Goal: Task Accomplishment & Management: Manage account settings

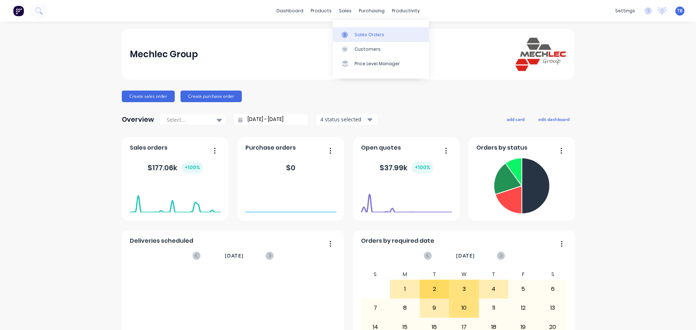
click at [357, 34] on div "Sales Orders" at bounding box center [369, 35] width 30 height 7
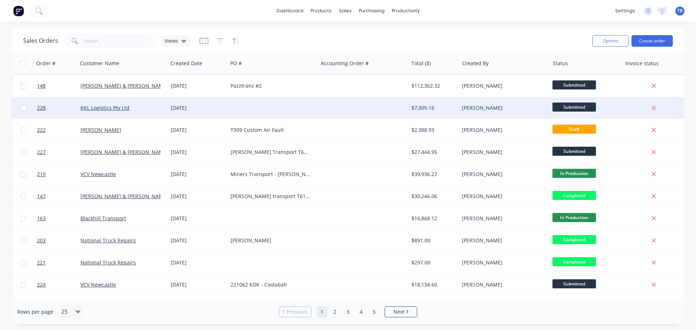
click at [235, 113] on div at bounding box center [272, 108] width 90 height 22
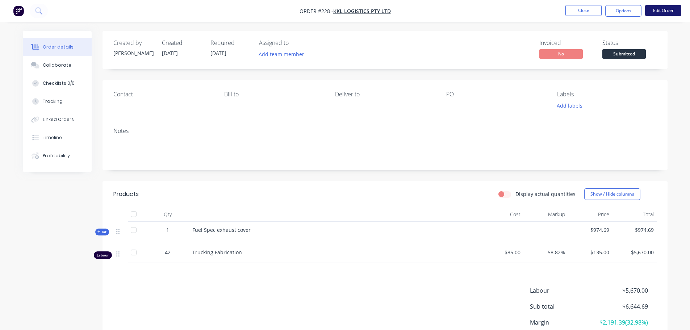
click at [665, 11] on button "Edit Order" at bounding box center [663, 10] width 36 height 11
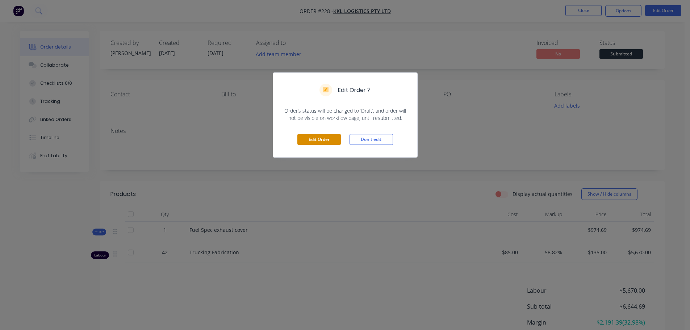
click at [319, 138] on button "Edit Order" at bounding box center [318, 139] width 43 height 11
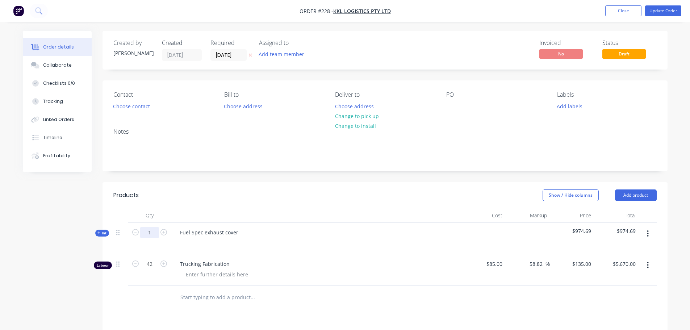
scroll to position [164, 0]
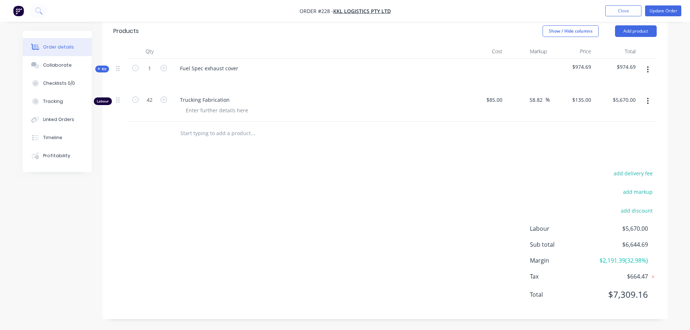
click at [209, 134] on input "text" at bounding box center [252, 133] width 145 height 14
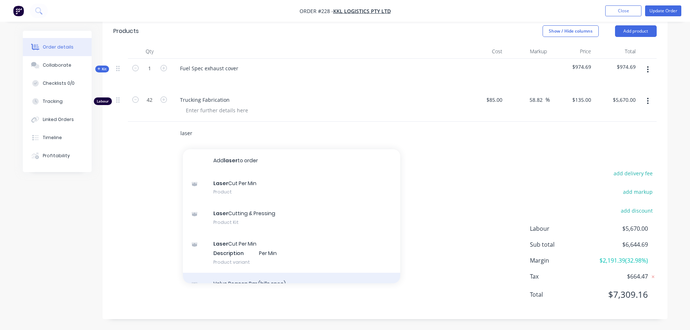
scroll to position [20, 0]
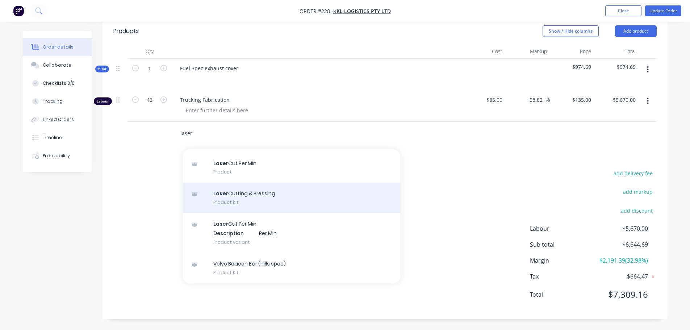
type input "laser"
click at [250, 201] on div "Laser Cutting & Pressing Product Kit" at bounding box center [291, 198] width 217 height 30
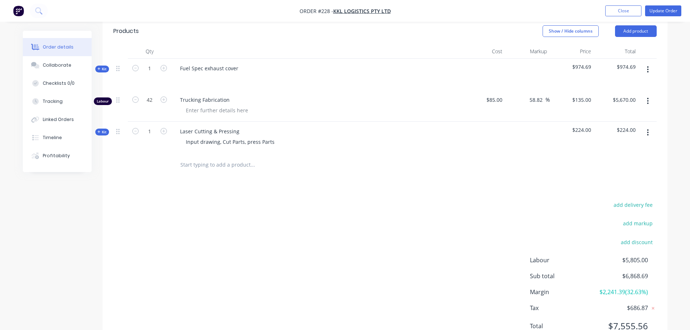
click at [104, 129] on span "Kit" at bounding box center [101, 131] width 9 height 5
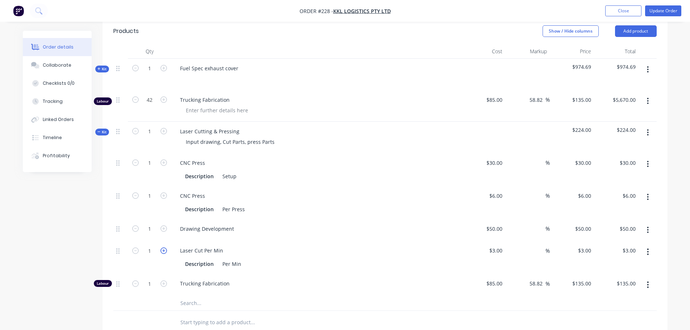
click at [163, 250] on icon "button" at bounding box center [163, 250] width 7 height 7
type input "2"
type input "$6.00"
click at [163, 250] on icon "button" at bounding box center [163, 250] width 7 height 7
type input "3"
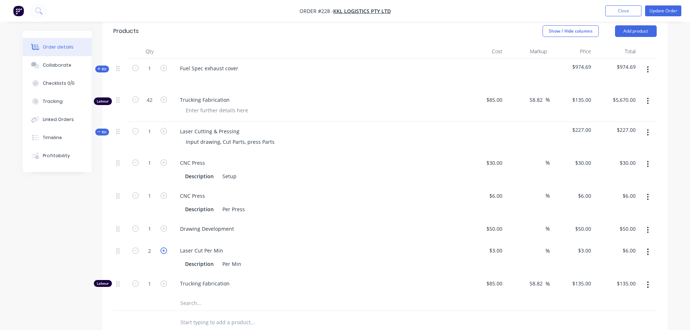
type input "$9.00"
click at [163, 250] on icon "button" at bounding box center [163, 250] width 7 height 7
type input "4"
type input "$12.00"
click at [163, 250] on icon "button" at bounding box center [163, 250] width 7 height 7
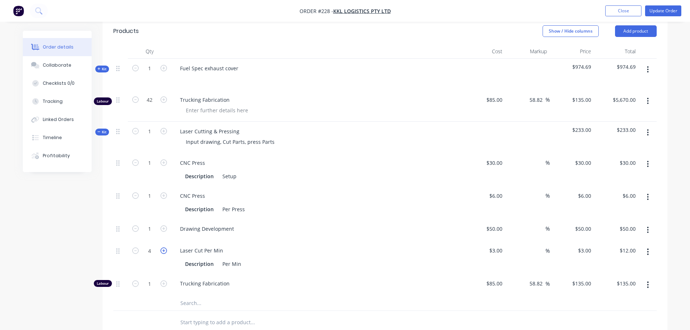
type input "5"
type input "$15.00"
click at [644, 231] on button "button" at bounding box center [647, 230] width 17 height 13
click at [623, 252] on div "Duplicate" at bounding box center [622, 249] width 56 height 11
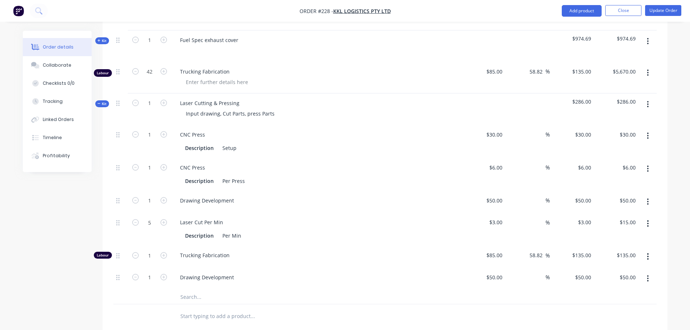
scroll to position [237, 0]
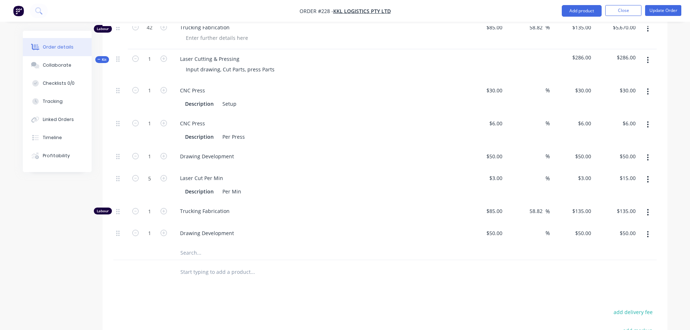
click at [645, 235] on button "button" at bounding box center [647, 234] width 17 height 13
click at [611, 277] on div "Delete" at bounding box center [622, 282] width 56 height 11
click at [646, 158] on button "button" at bounding box center [647, 157] width 17 height 13
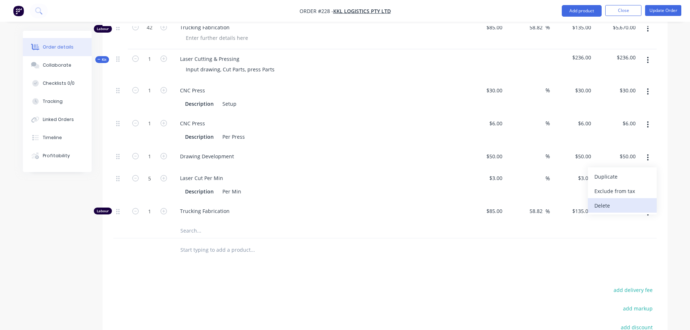
click at [625, 202] on div "Delete" at bounding box center [622, 205] width 56 height 11
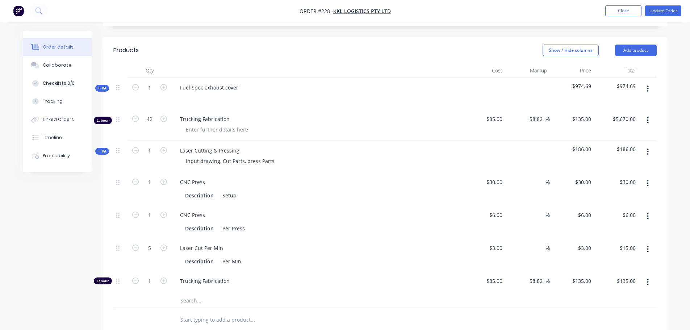
scroll to position [128, 0]
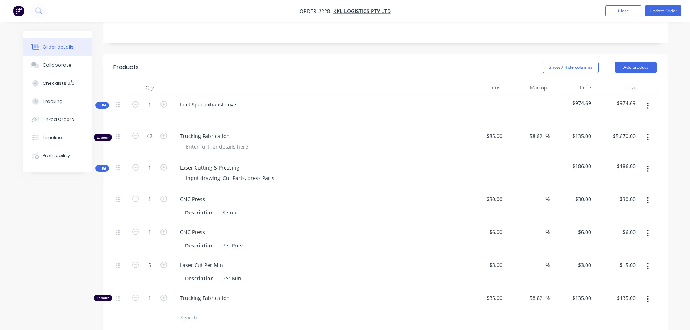
click at [651, 202] on button "button" at bounding box center [647, 200] width 17 height 13
click at [631, 247] on div "Delete" at bounding box center [622, 248] width 56 height 11
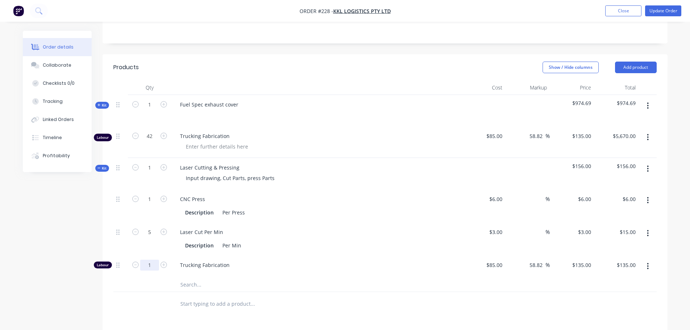
click at [149, 264] on input "1" at bounding box center [149, 265] width 19 height 11
type input "."
type input "1"
click at [141, 295] on div at bounding box center [149, 304] width 43 height 24
click at [234, 305] on input "text" at bounding box center [252, 303] width 145 height 14
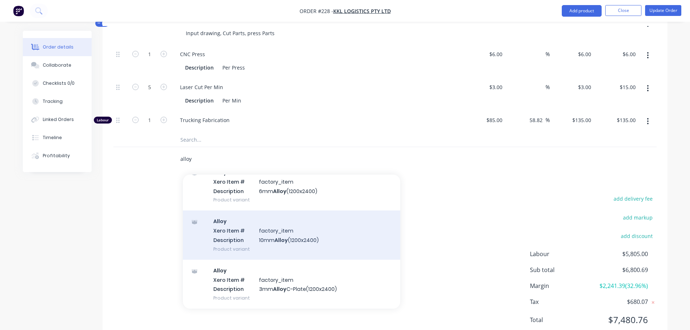
scroll to position [543, 0]
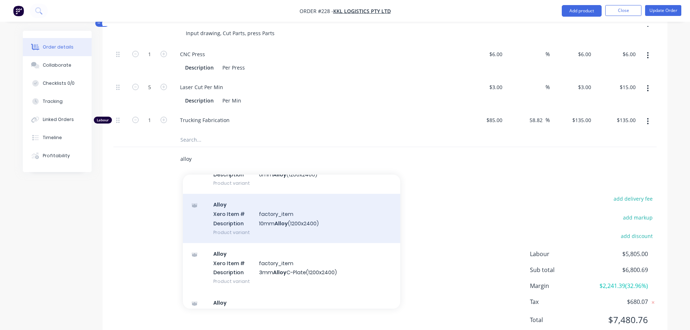
type input "alloy"
click at [227, 220] on div "Alloy Xero Item # factory_item Description 10mm Alloy (1200x2400) Product varia…" at bounding box center [291, 218] width 217 height 49
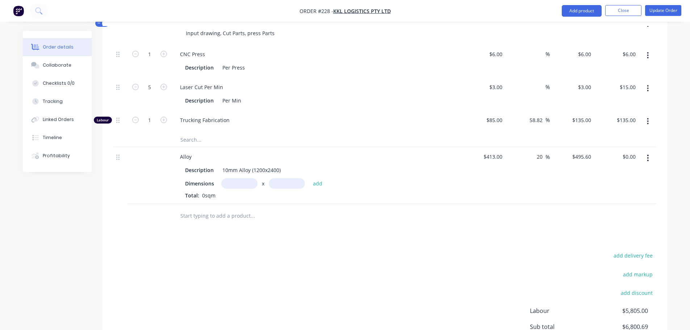
click at [282, 185] on input "text" at bounding box center [287, 183] width 36 height 11
click at [228, 187] on input "text" at bounding box center [239, 183] width 36 height 11
click at [288, 182] on input "text" at bounding box center [287, 183] width 36 height 11
click at [237, 185] on input "0.5m" at bounding box center [239, 183] width 36 height 11
type input "0.05m"
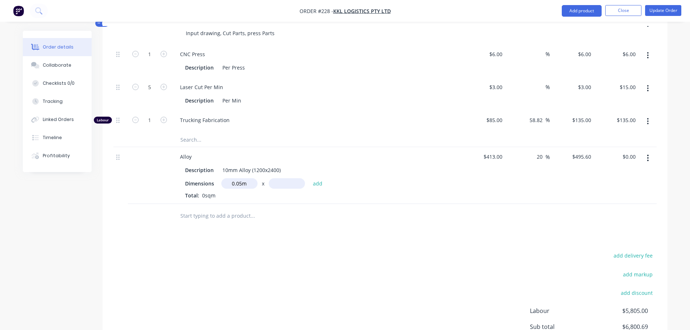
click at [283, 182] on input "text" at bounding box center [287, 183] width 36 height 11
type input "0.02m"
click at [239, 184] on input "0.05m" at bounding box center [239, 183] width 36 height 11
type input "0.5m"
click at [320, 226] on div at bounding box center [301, 216] width 261 height 24
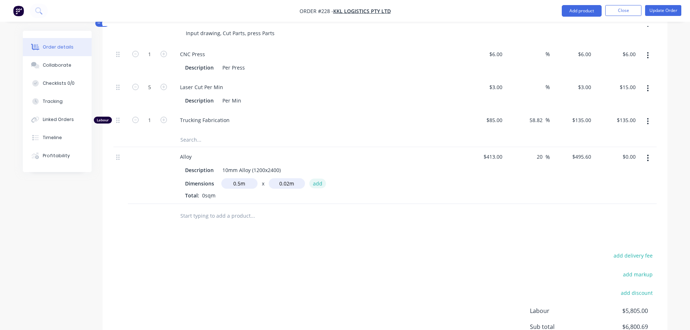
click at [320, 181] on button "add" at bounding box center [317, 184] width 17 height 10
type input "$4.96"
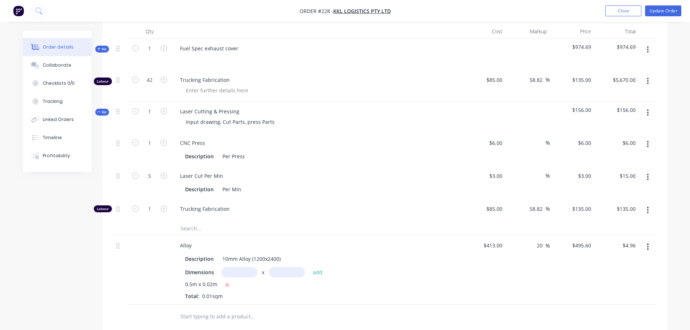
scroll to position [200, 0]
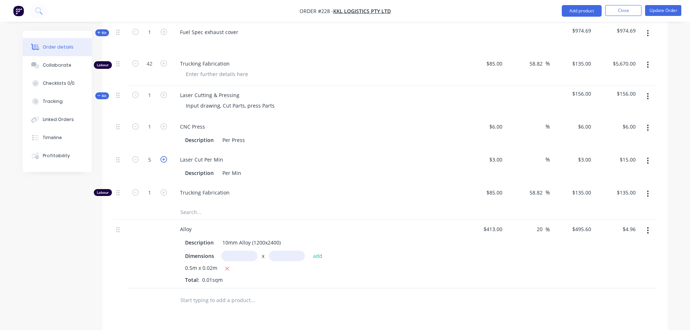
click at [165, 158] on icon "button" at bounding box center [163, 159] width 7 height 7
type input "6"
type input "$18.00"
click at [165, 158] on icon "button" at bounding box center [163, 159] width 7 height 7
type input "7"
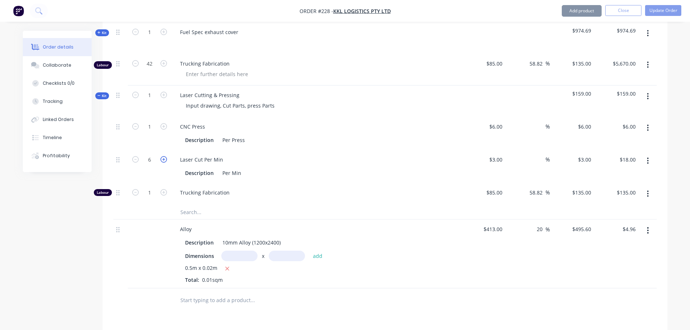
type input "$21.00"
click at [165, 158] on icon "button" at bounding box center [163, 159] width 7 height 7
type input "8"
type input "$24.00"
click at [165, 158] on icon "button" at bounding box center [163, 159] width 7 height 7
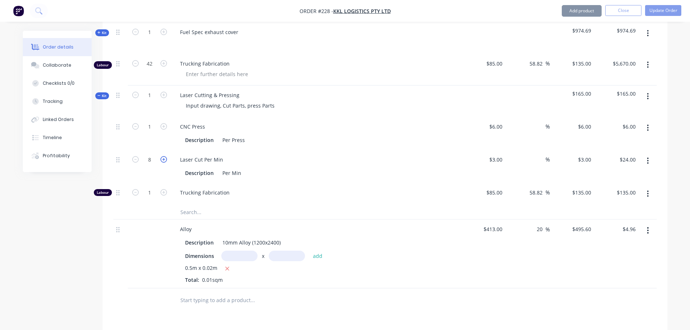
type input "9"
type input "$27.00"
click at [165, 158] on icon "button" at bounding box center [163, 159] width 7 height 7
type input "10"
type input "$30.00"
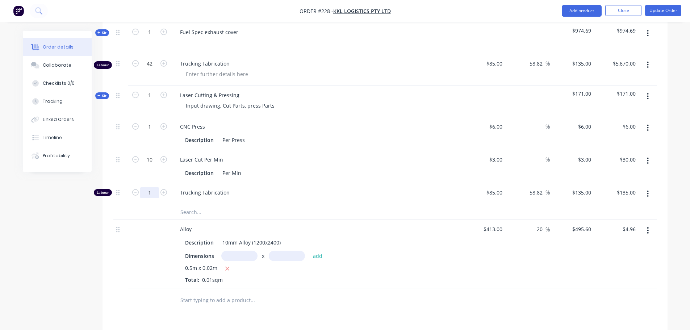
click at [153, 192] on input "1" at bounding box center [149, 192] width 19 height 11
type input "0.75"
type input "$101.25"
click at [153, 209] on div at bounding box center [149, 212] width 43 height 14
click at [649, 97] on button "button" at bounding box center [647, 96] width 17 height 13
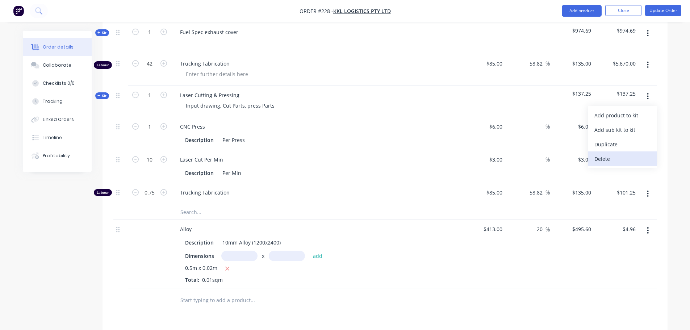
click at [625, 153] on button "Delete" at bounding box center [622, 158] width 69 height 14
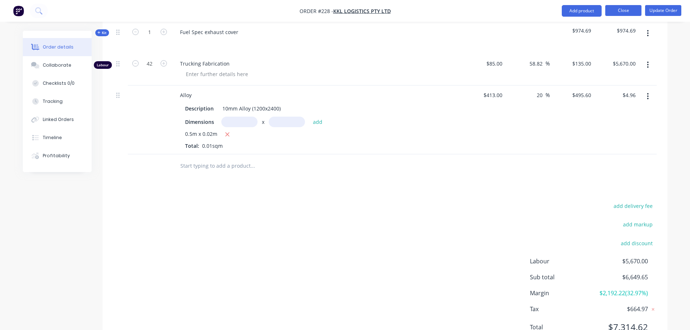
click at [617, 8] on button "Close" at bounding box center [623, 10] width 36 height 11
